Goal: Task Accomplishment & Management: Use online tool/utility

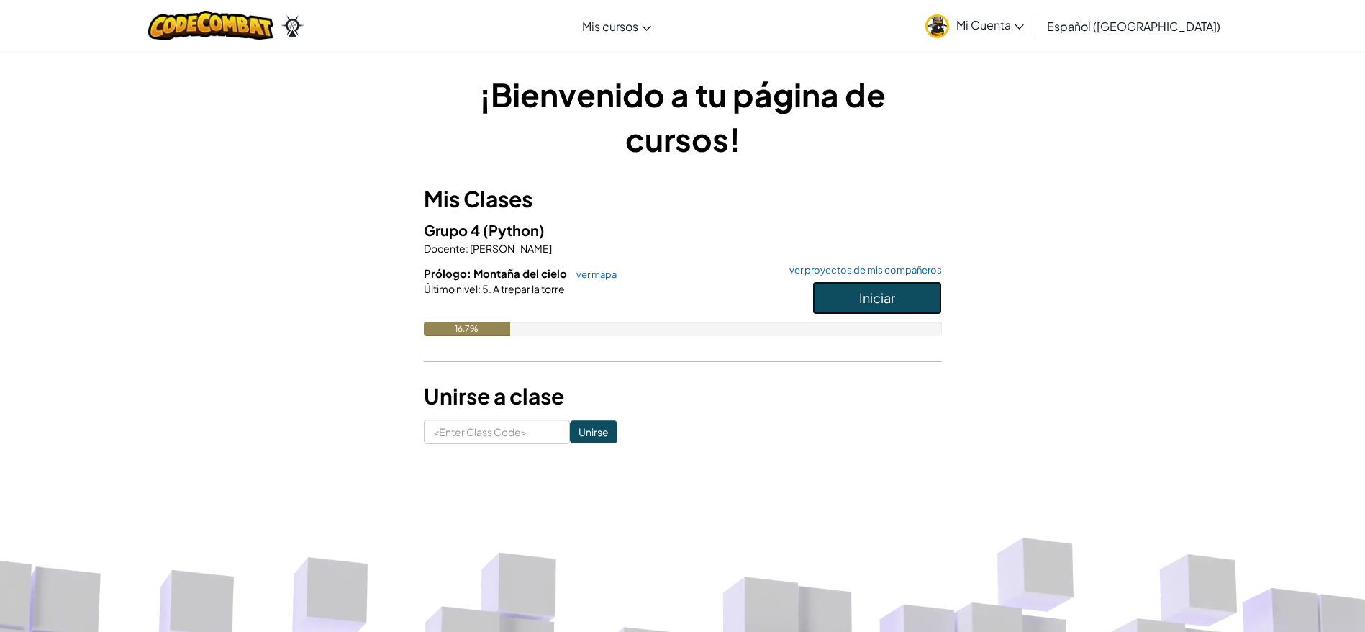
click at [923, 291] on button "Iniciar" at bounding box center [877, 297] width 130 height 33
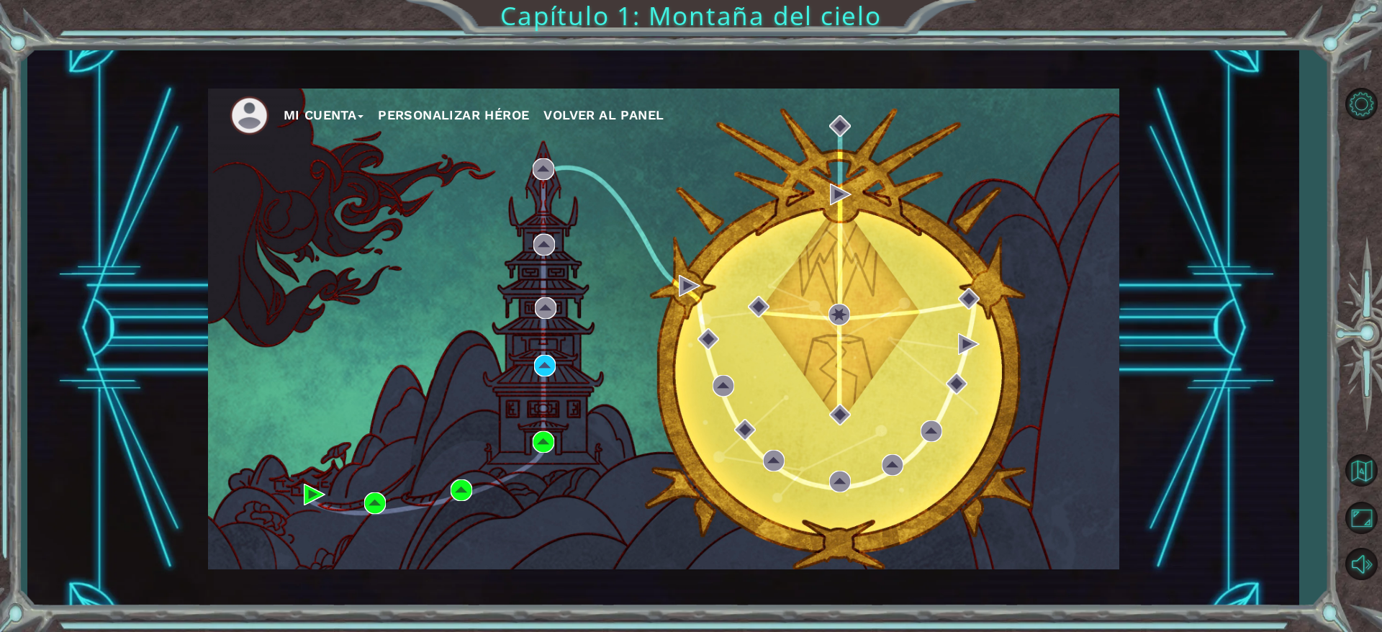
click at [537, 353] on div "Mi Cuenta Personalizar héroe Volver al panel" at bounding box center [663, 329] width 911 height 481
click at [539, 377] on div "Mi Cuenta Personalizar héroe Volver al panel" at bounding box center [663, 329] width 911 height 481
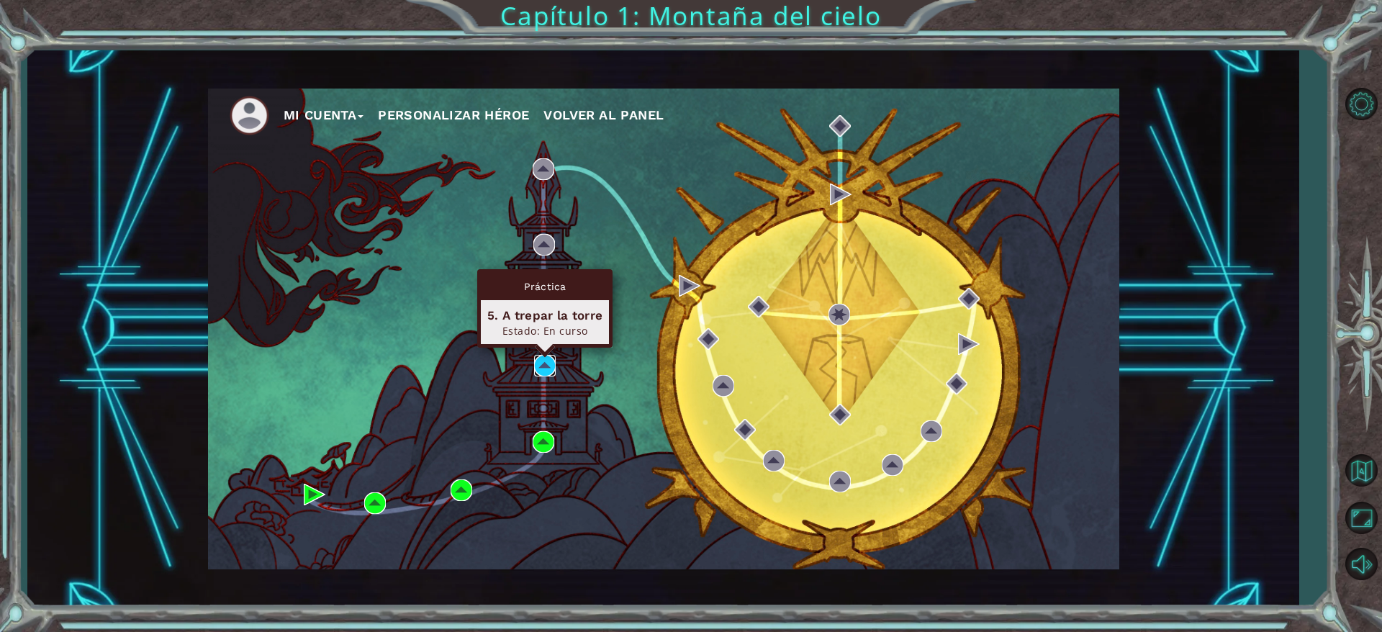
click at [545, 368] on img at bounding box center [545, 366] width 22 height 22
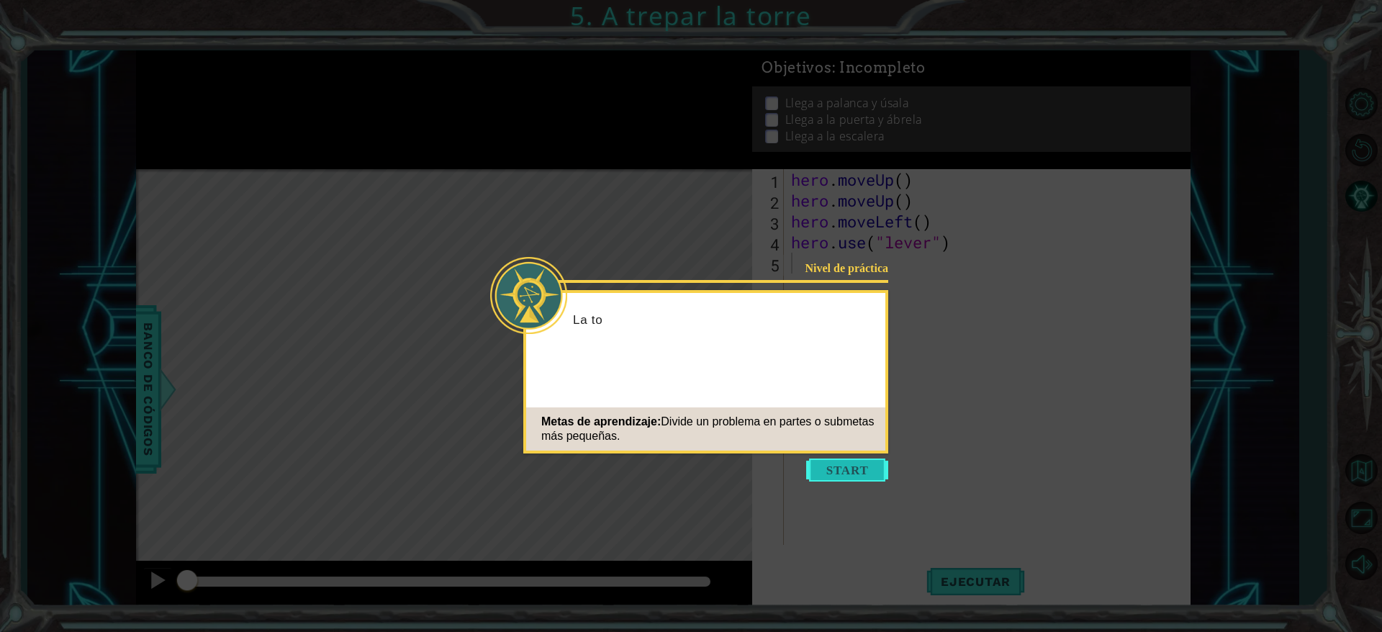
click at [852, 476] on button "Start" at bounding box center [847, 469] width 82 height 23
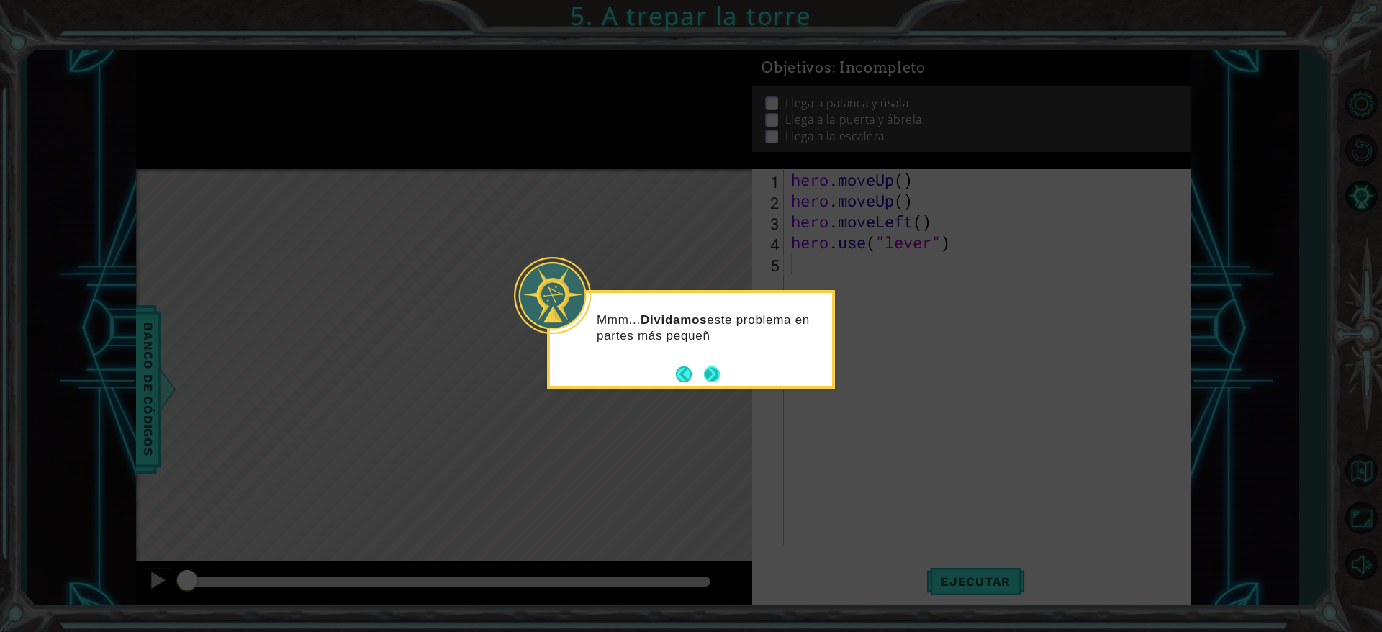
click at [709, 370] on button "Next" at bounding box center [712, 374] width 16 height 16
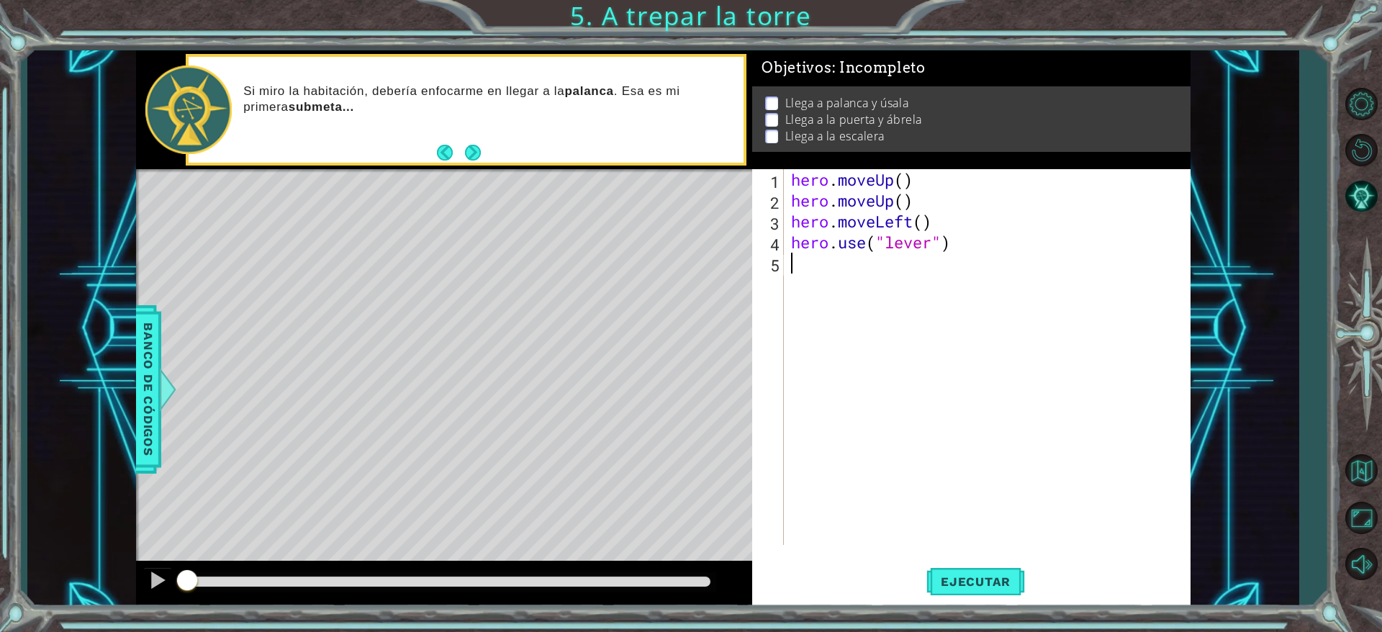
click at [823, 335] on div "hero . moveUp ( ) hero . moveUp ( ) hero . moveLeft ( ) hero . use ( "lever" )" at bounding box center [990, 377] width 404 height 417
click at [968, 585] on span "Ejecutar" at bounding box center [975, 581] width 99 height 14
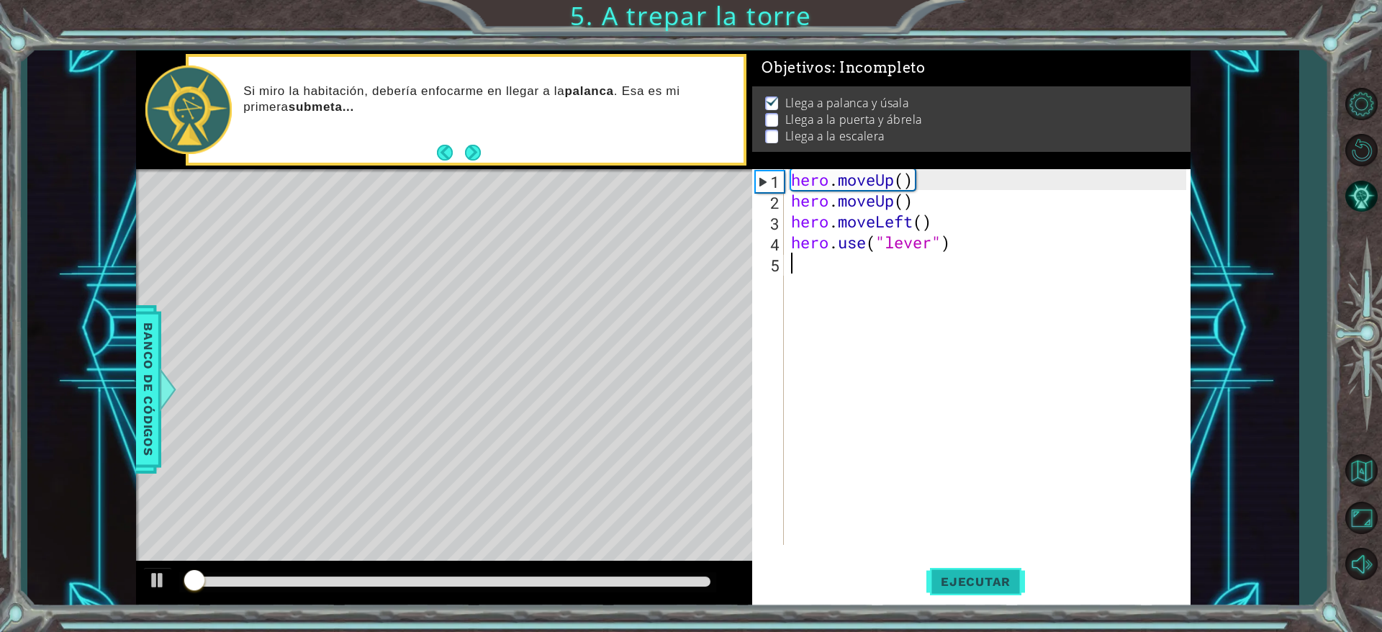
scroll to position [5, 0]
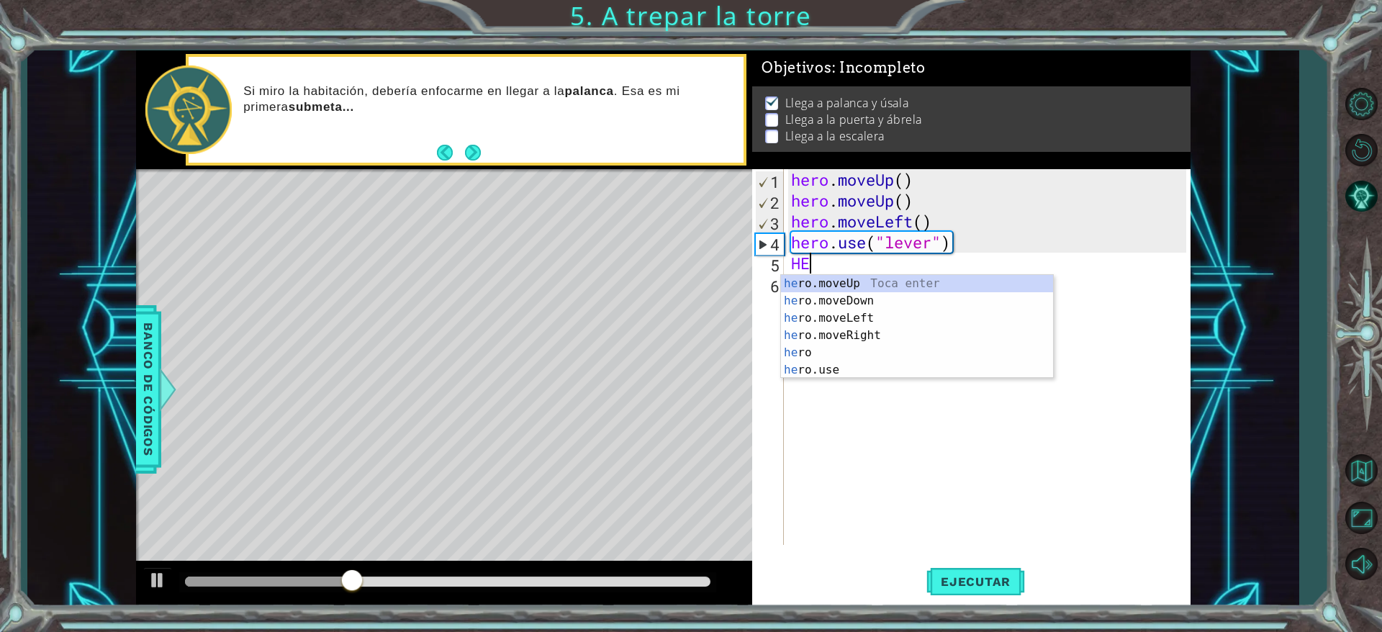
type textarea "HER"
click at [871, 332] on div "her o.moveUp Toca enter her o.moveDown Toca enter her o.moveLeft [PERSON_NAME] …" at bounding box center [917, 344] width 272 height 138
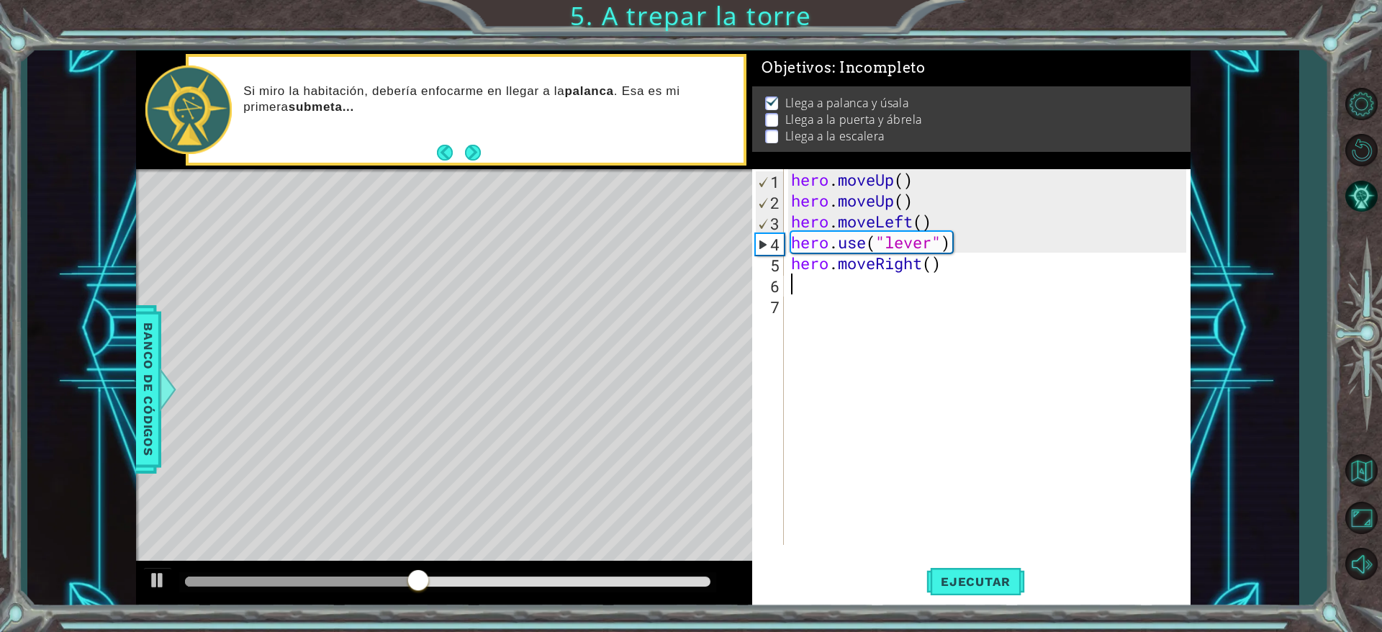
type textarea "H"
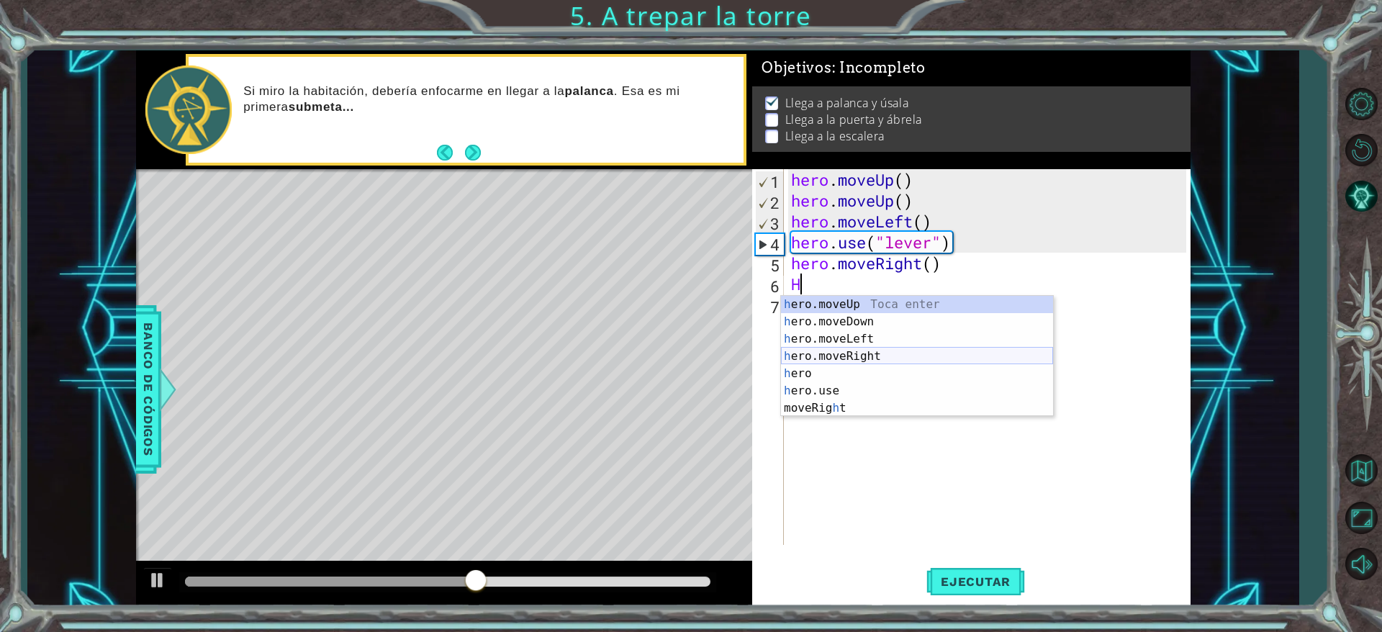
click at [840, 360] on div "h ero.moveUp Toca enter h ero.moveDown Toca enter h ero.moveLeft Toca enter h e…" at bounding box center [917, 373] width 272 height 155
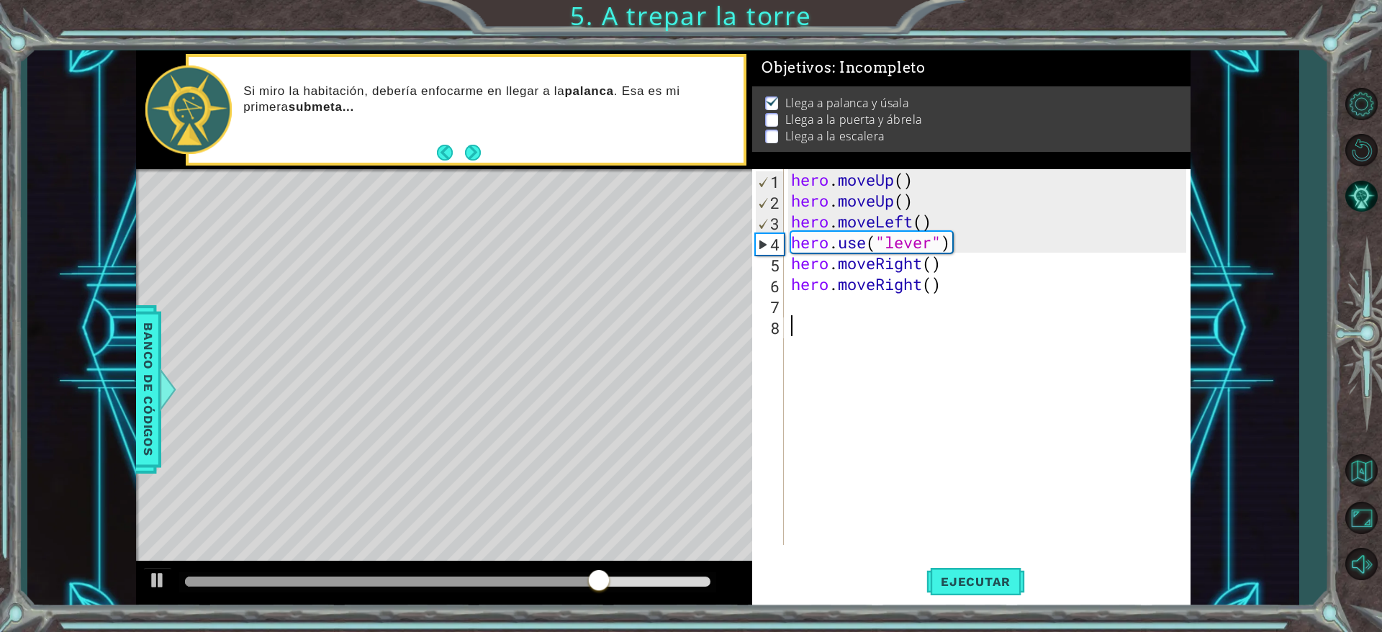
click at [842, 323] on div "hero . moveUp ( ) hero . moveUp ( ) hero . moveLeft ( ) hero . use ( "lever" ) …" at bounding box center [990, 377] width 404 height 417
click at [796, 305] on div "hero . moveUp ( ) hero . moveUp ( ) hero . moveLeft ( ) hero . use ( "lever" ) …" at bounding box center [990, 377] width 404 height 417
type textarea "H"
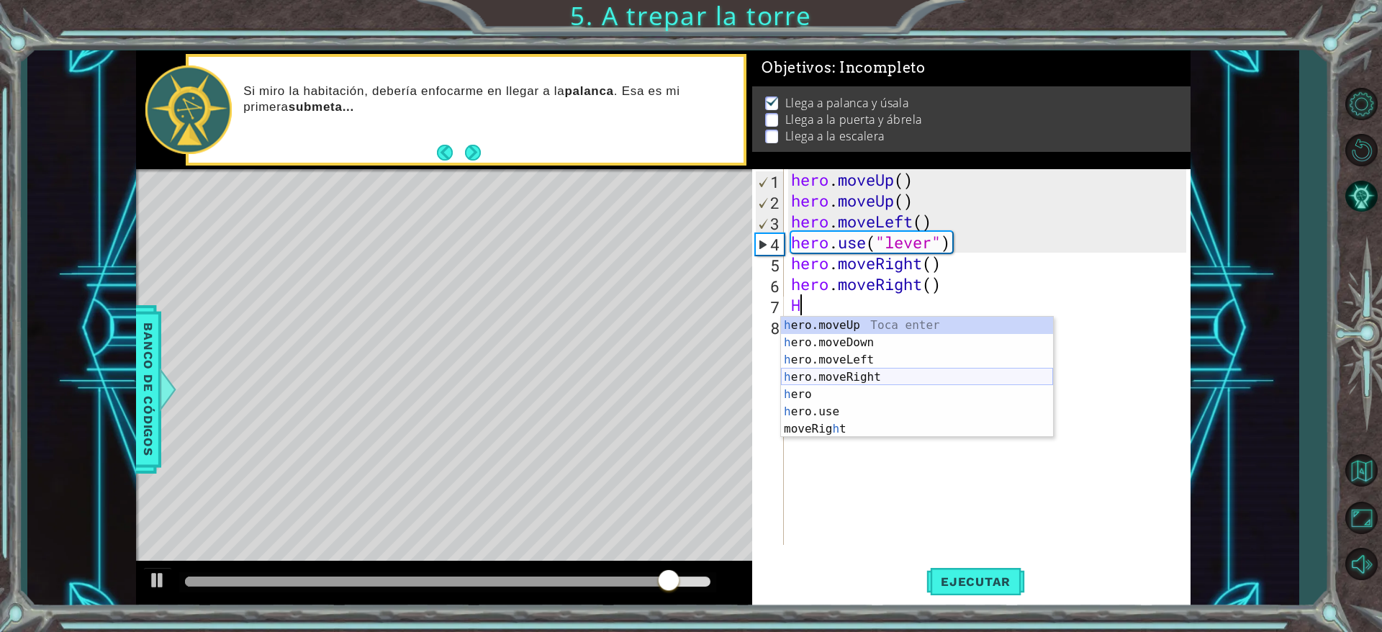
click at [836, 375] on div "h ero.moveUp Toca enter h ero.moveDown Toca enter h ero.moveLeft Toca enter h e…" at bounding box center [917, 394] width 272 height 155
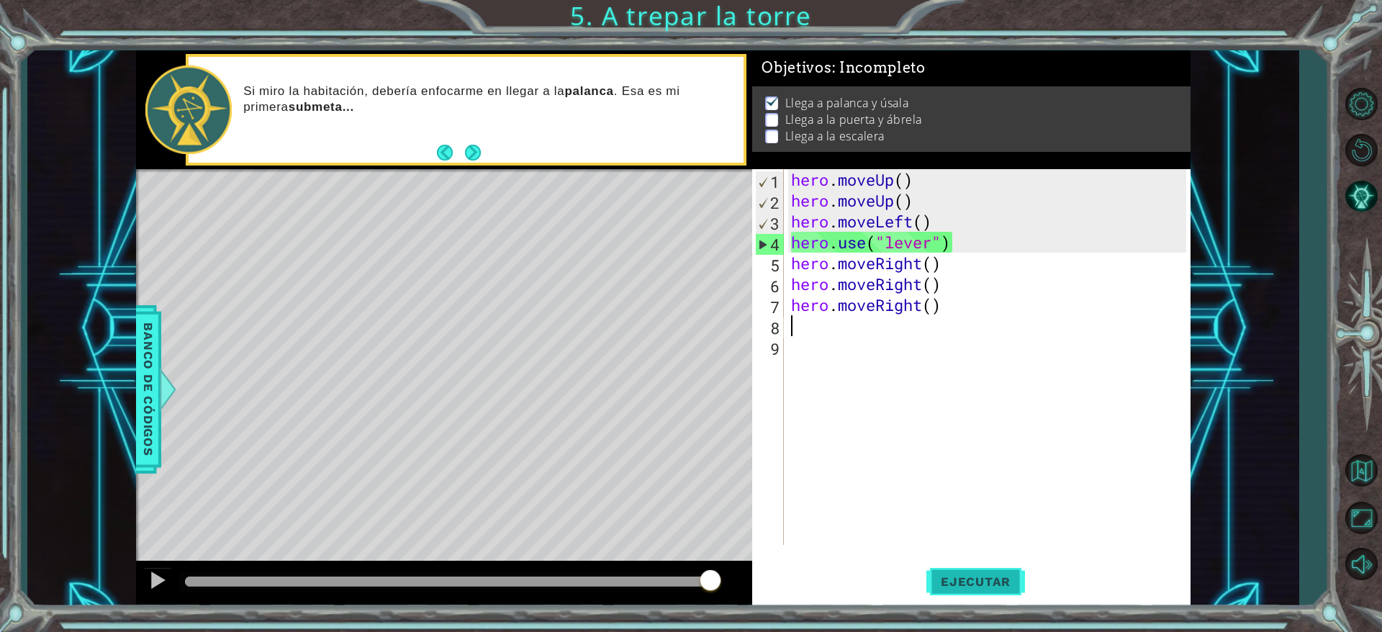
click at [948, 591] on button "Ejecutar" at bounding box center [975, 582] width 99 height 44
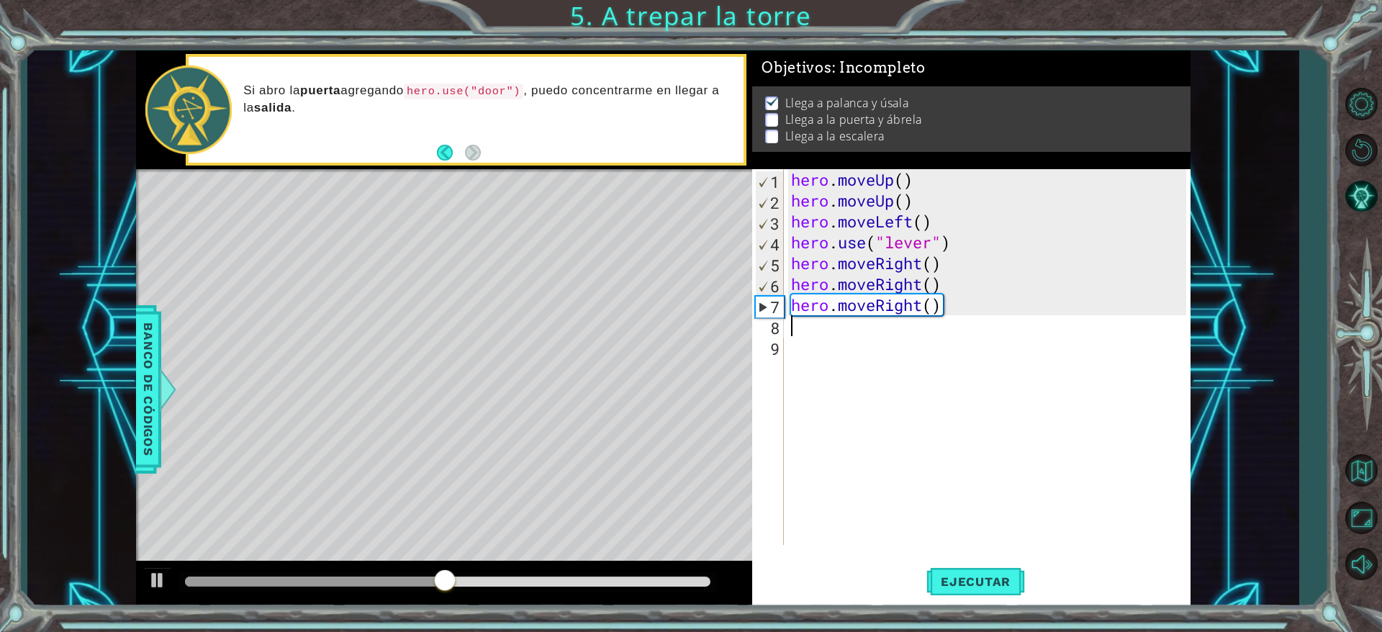
click at [643, 367] on div "Level Map" at bounding box center [468, 381] width 665 height 424
click at [812, 327] on div "hero . moveUp ( ) hero . moveUp ( ) hero . moveLeft ( ) hero . use ( "lever" ) …" at bounding box center [990, 377] width 404 height 417
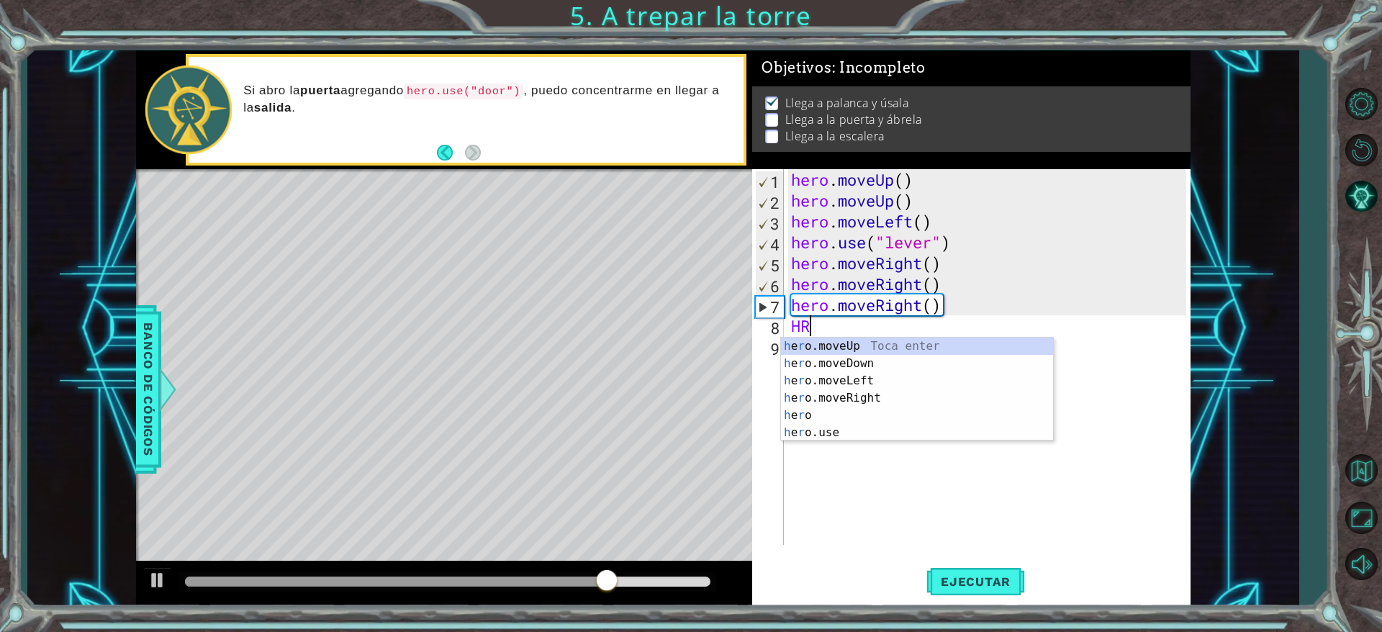
scroll to position [0, 1]
click at [838, 414] on div "h e ro. moveUp Toca enter h e ro. moveDown Toca enter h e ro. moveLeft Toca ent…" at bounding box center [917, 397] width 272 height 121
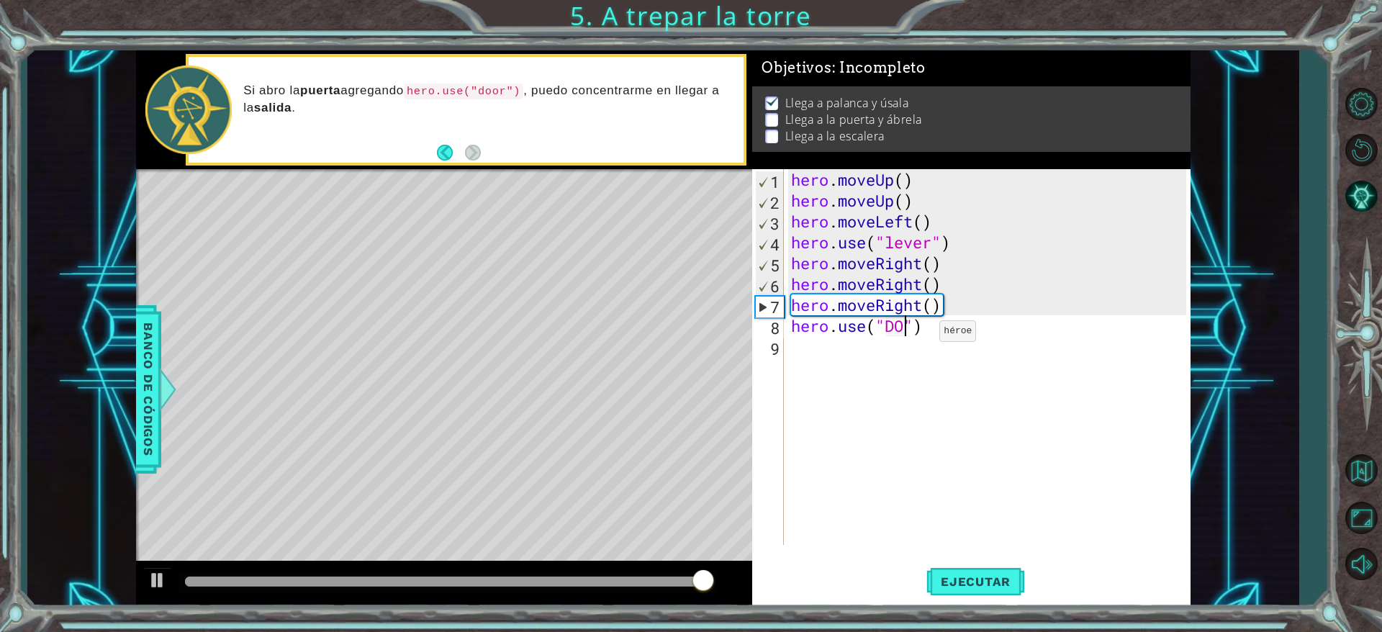
type textarea "hero.use("DOOR")"
click at [809, 363] on div "hero . moveUp ( ) hero . moveUp ( ) hero . moveLeft ( ) hero . use ( "lever" ) …" at bounding box center [990, 377] width 404 height 417
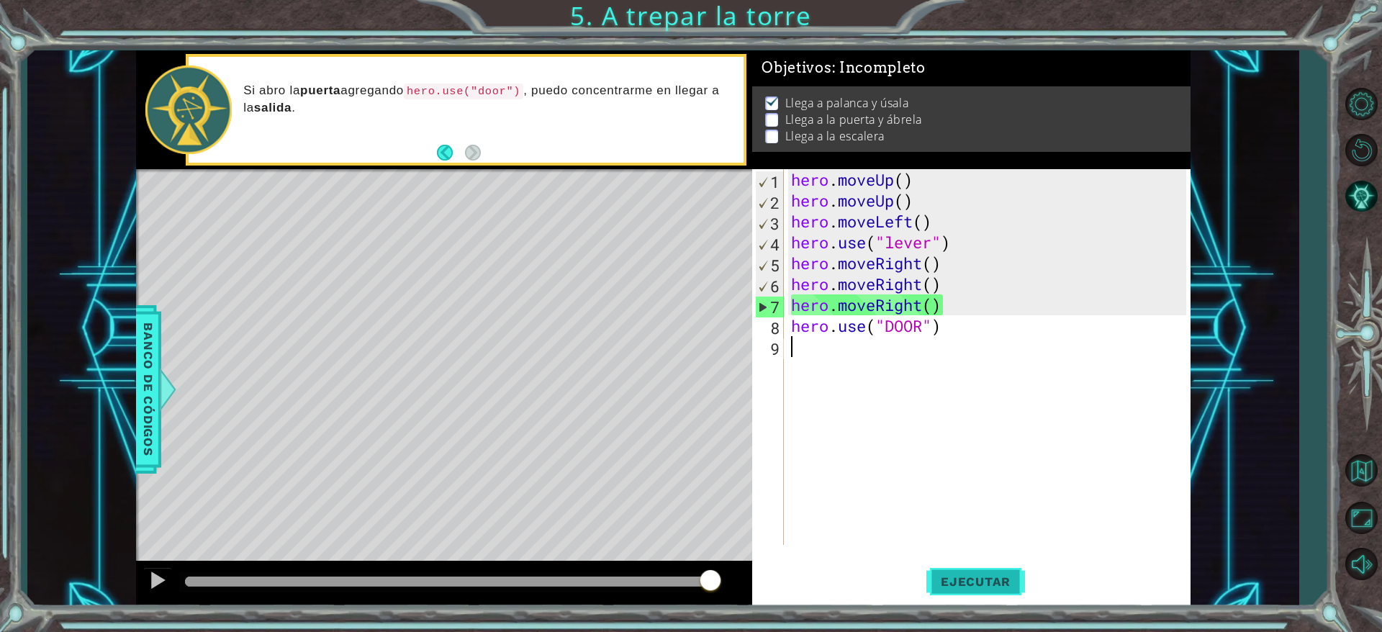
click at [992, 573] on button "Ejecutar" at bounding box center [975, 582] width 99 height 44
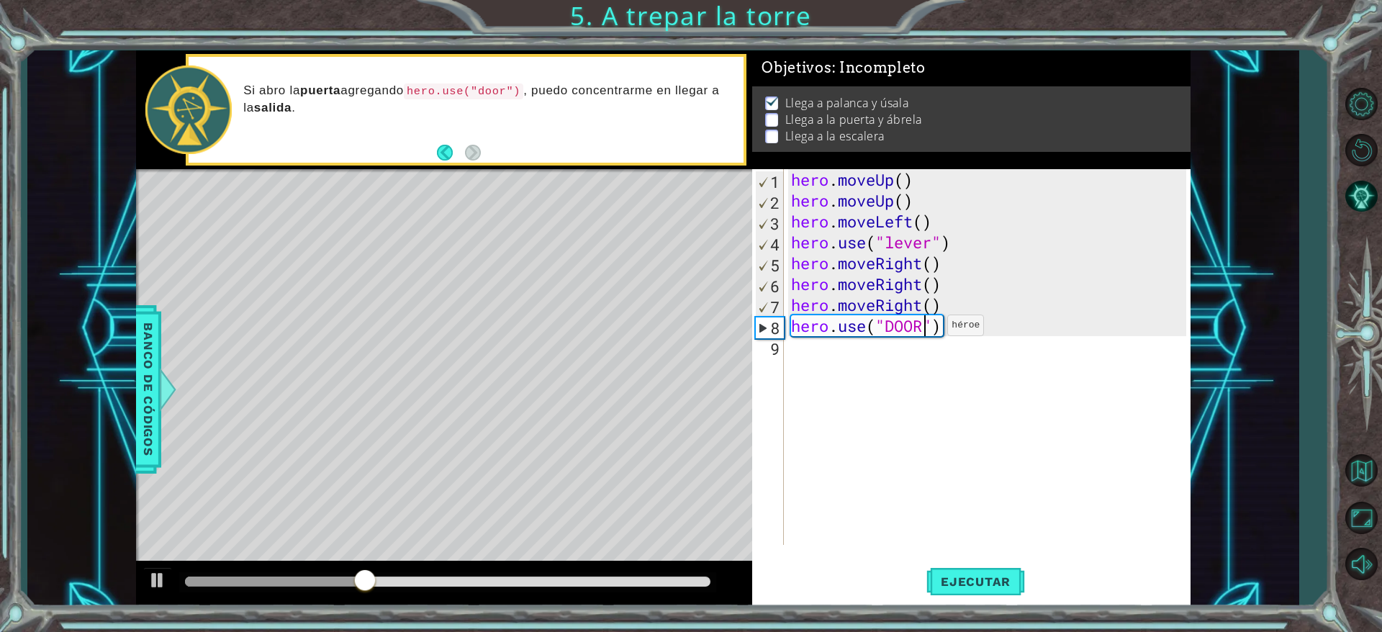
click at [925, 328] on div "hero . moveUp ( ) hero . moveUp ( ) hero . moveLeft ( ) hero . use ( "lever" ) …" at bounding box center [990, 377] width 404 height 417
type textarea "hero.use("door")"
click at [948, 566] on button "Ejecutar" at bounding box center [975, 582] width 99 height 44
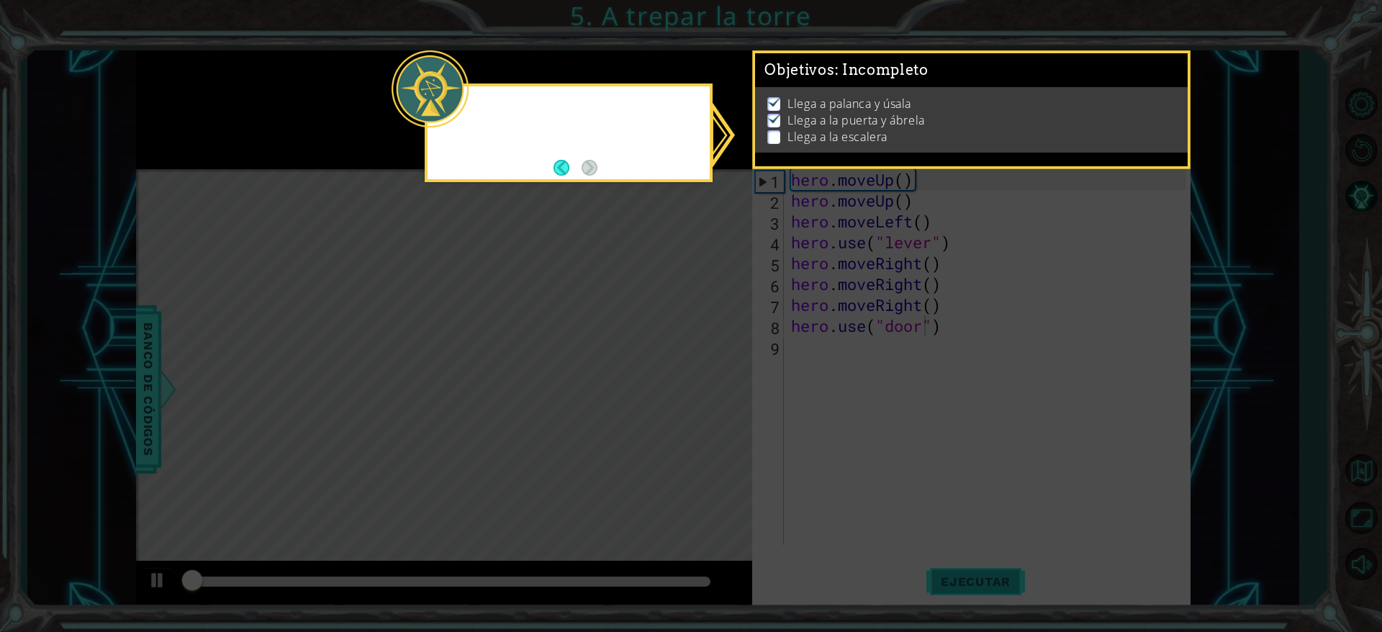
scroll to position [5, 0]
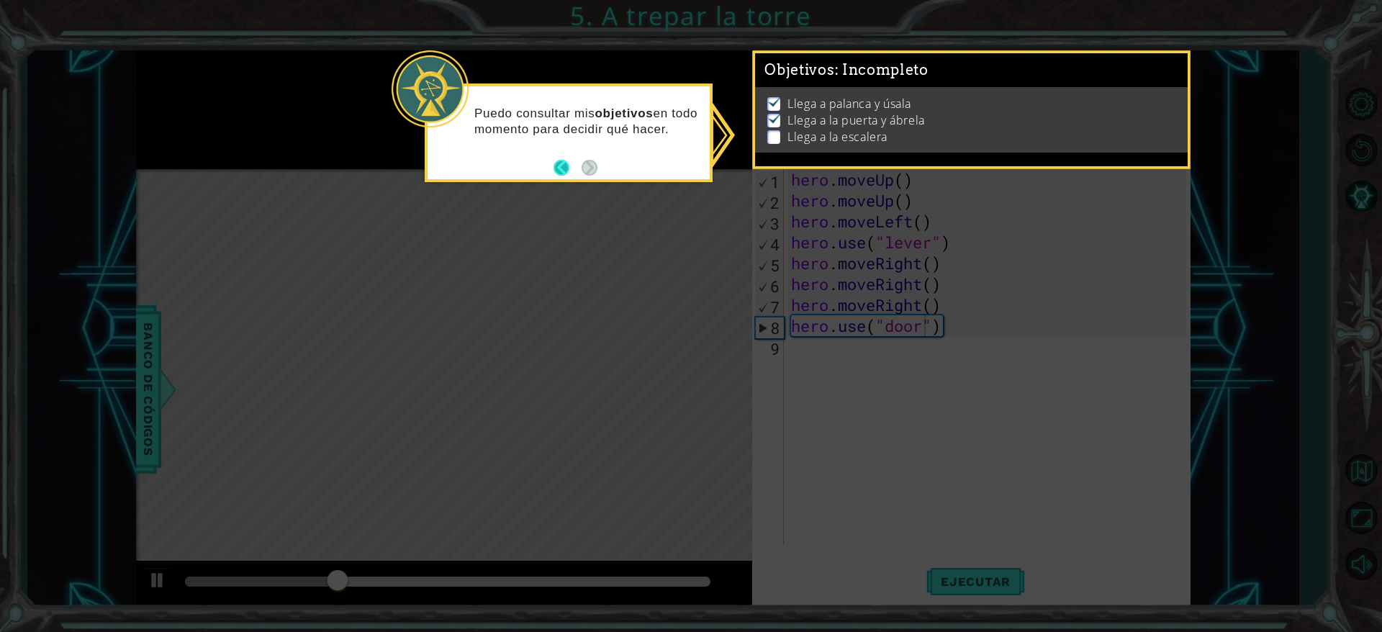
click at [564, 166] on button "Back" at bounding box center [567, 168] width 28 height 16
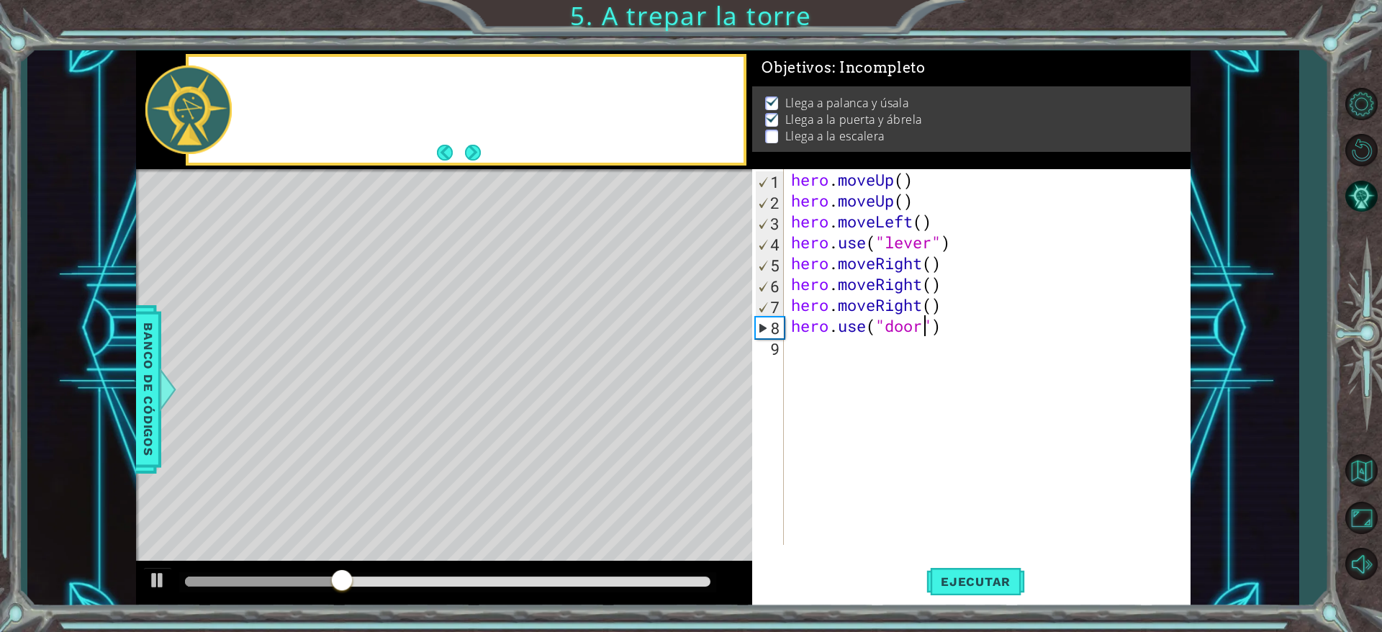
scroll to position [3, 0]
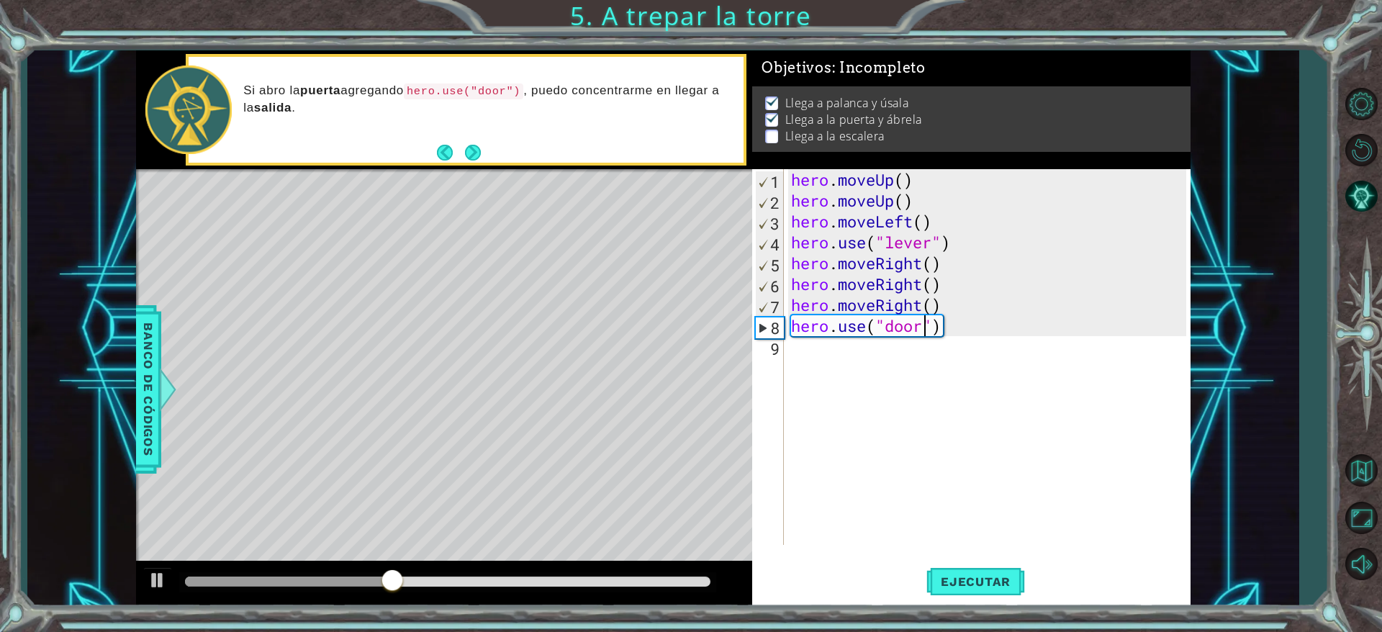
click at [801, 348] on div "hero . moveUp ( ) hero . moveUp ( ) hero . moveLeft ( ) hero . use ( "lever" ) …" at bounding box center [990, 377] width 404 height 417
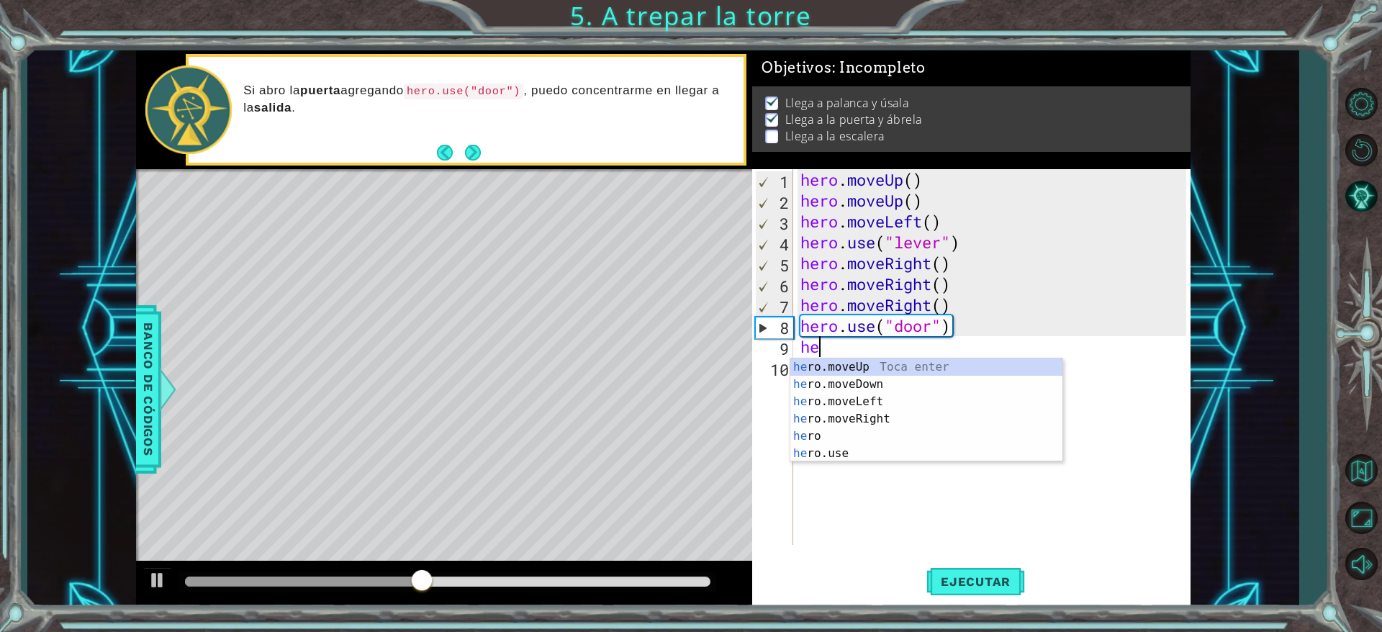
type textarea "her"
click at [818, 366] on div "her o.moveUp Toca enter her o.moveDown Toca enter her o.moveLeft [PERSON_NAME] …" at bounding box center [926, 427] width 272 height 138
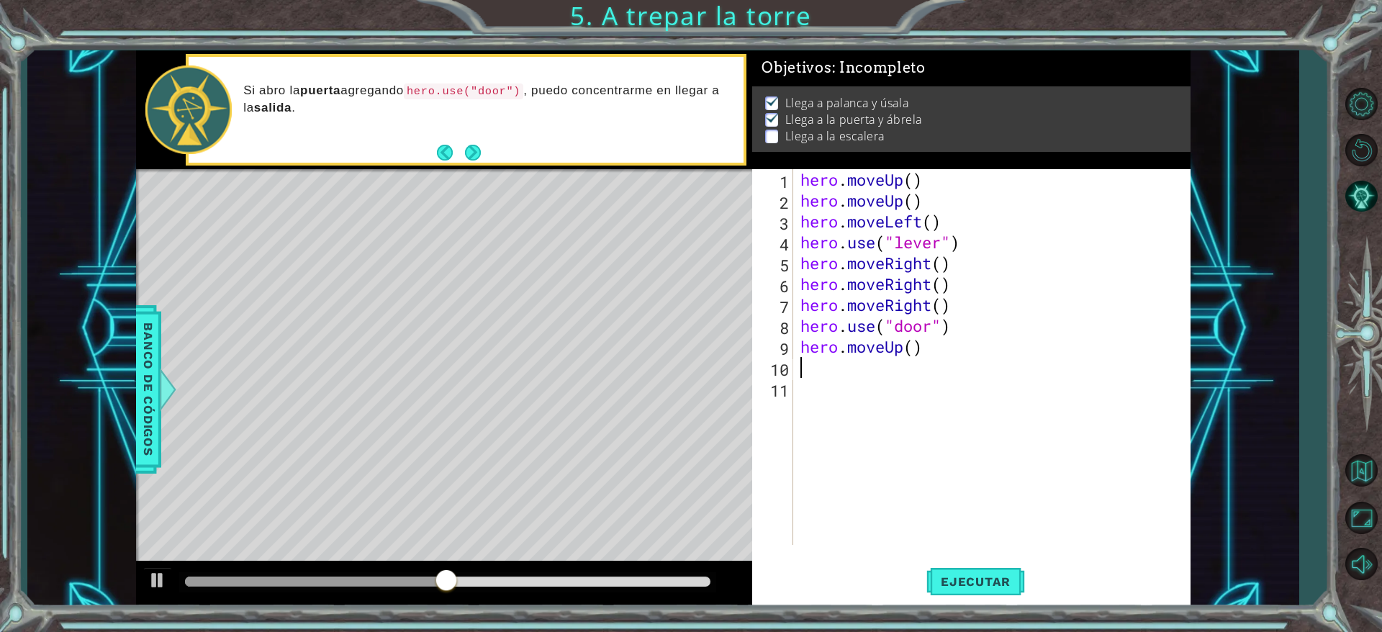
scroll to position [0, 0]
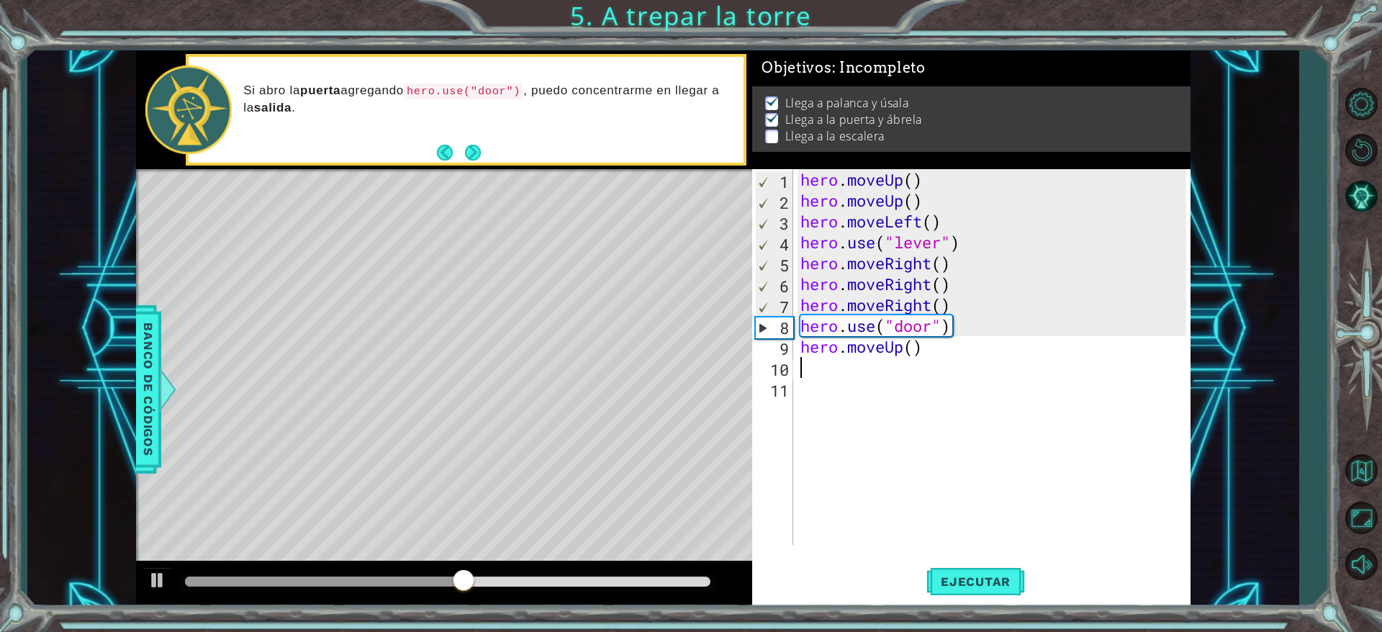
type textarea "he"
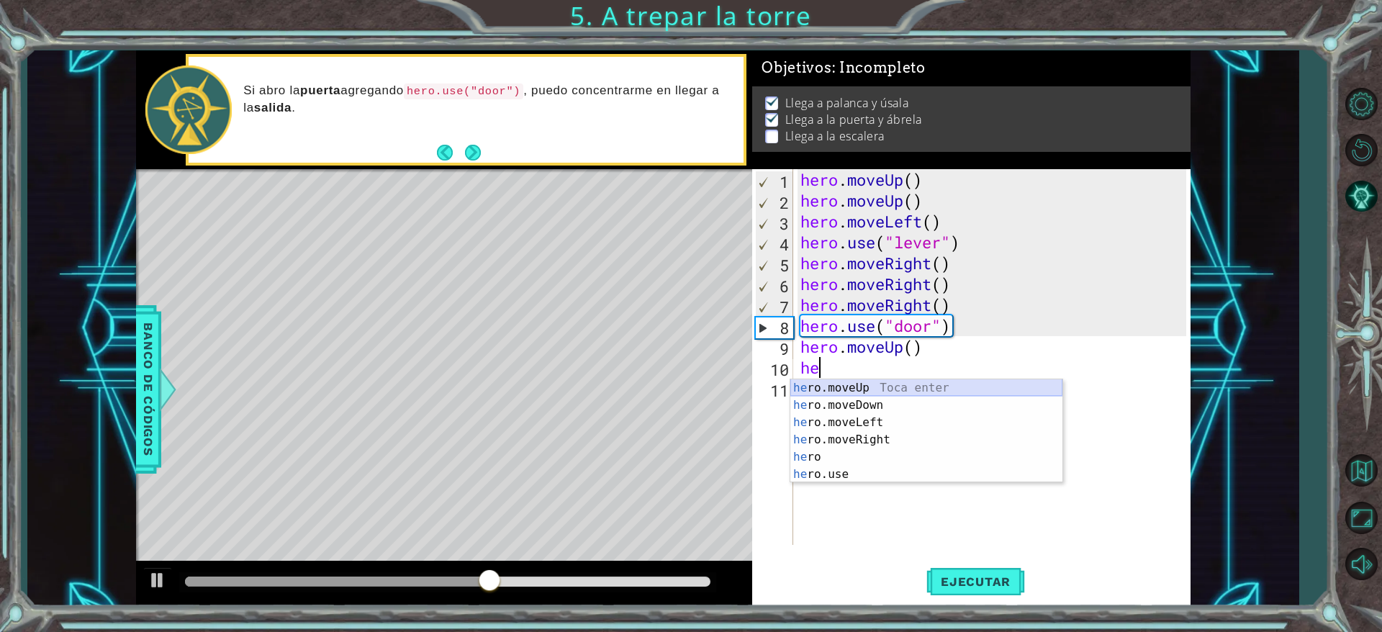
click at [830, 383] on div "he ro.moveUp Toca enter he ro.moveDown Toca enter he ro.moveLeft Toca enter he …" at bounding box center [926, 448] width 272 height 138
